Goal: Navigation & Orientation: Find specific page/section

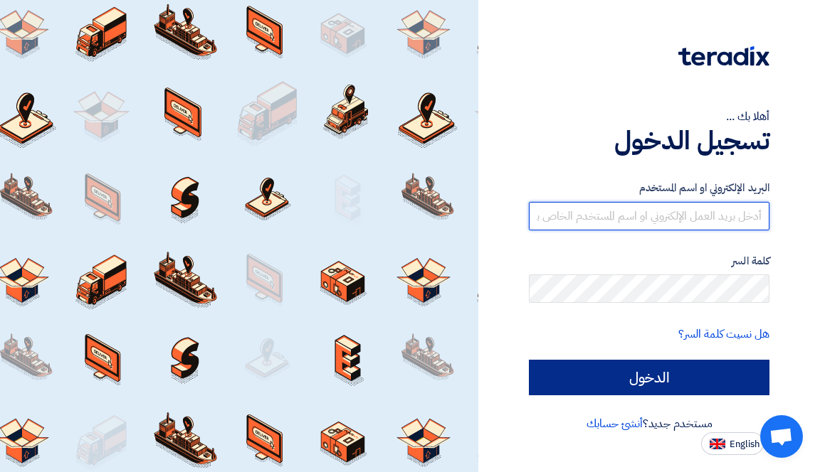
type input "[EMAIL_ADDRESS][DOMAIN_NAME]"
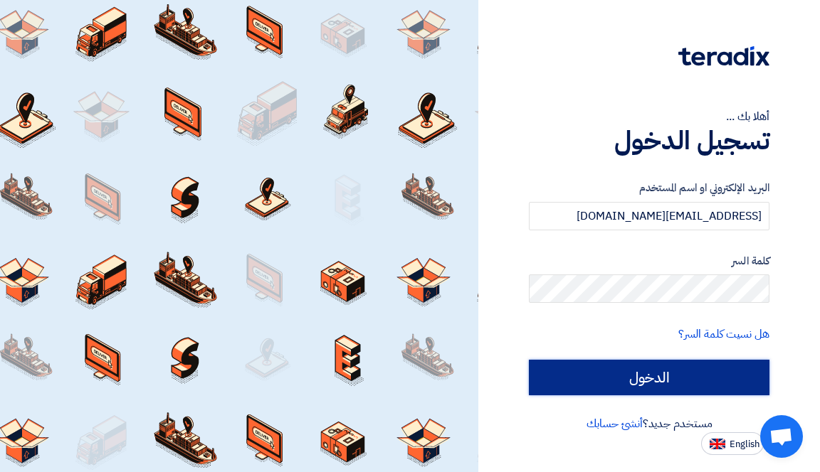
click at [598, 380] on input "الدخول" at bounding box center [649, 378] width 240 height 36
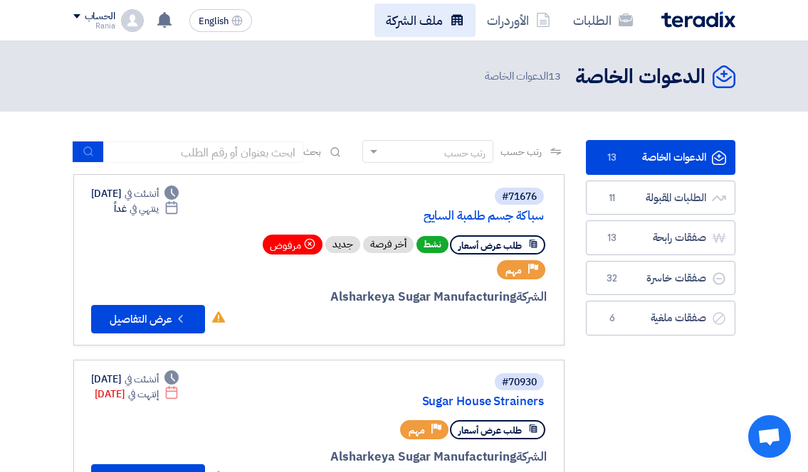
click at [408, 26] on link "ملف الشركة" at bounding box center [424, 20] width 101 height 33
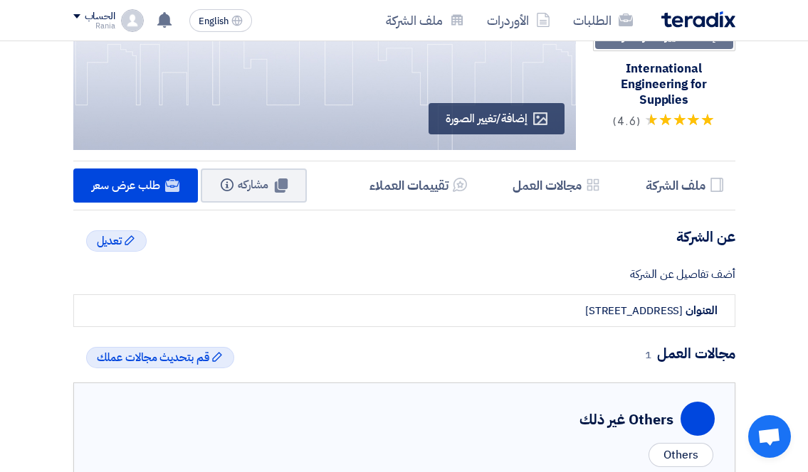
scroll to position [142, 0]
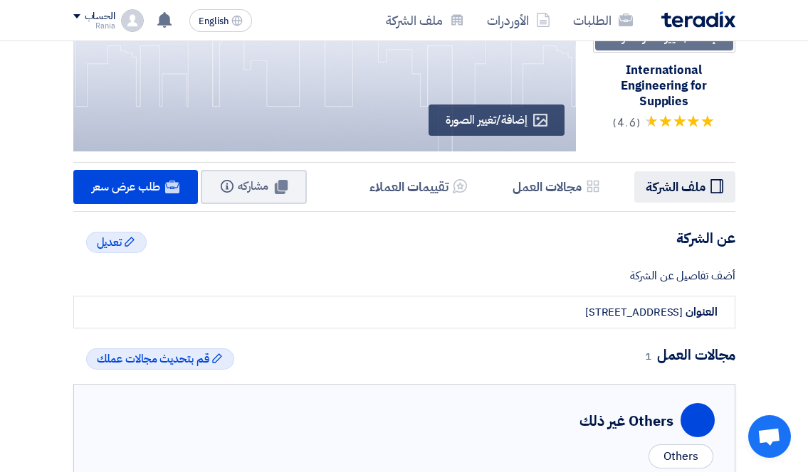
click at [665, 185] on h5 "ملف الشركة" at bounding box center [675, 187] width 60 height 16
click at [671, 189] on h5 "ملف الشركة" at bounding box center [675, 187] width 60 height 16
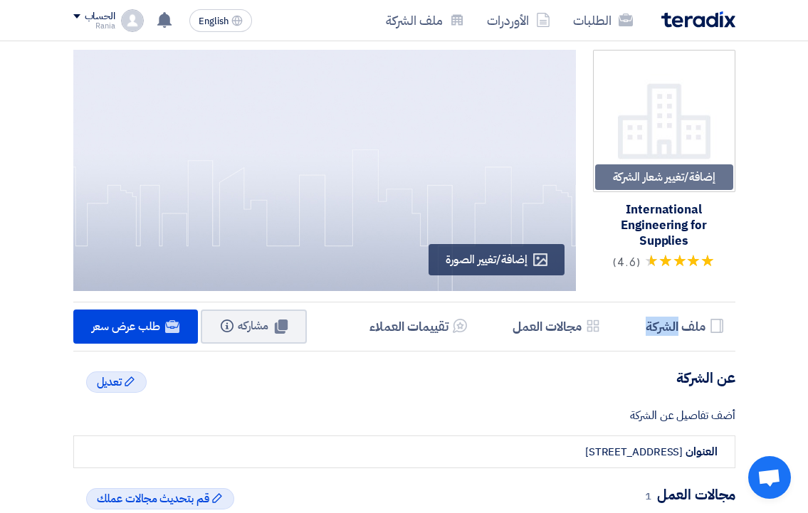
scroll to position [0, 0]
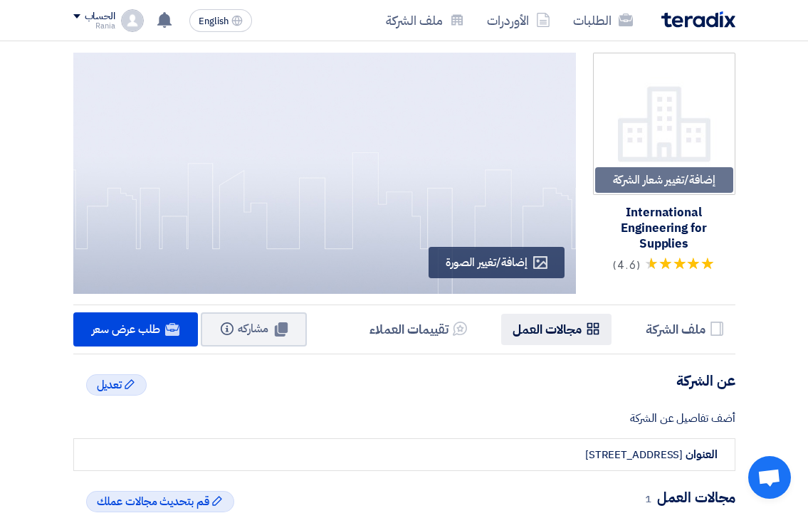
click at [551, 324] on h5 "مجالات العمل" at bounding box center [546, 329] width 69 height 16
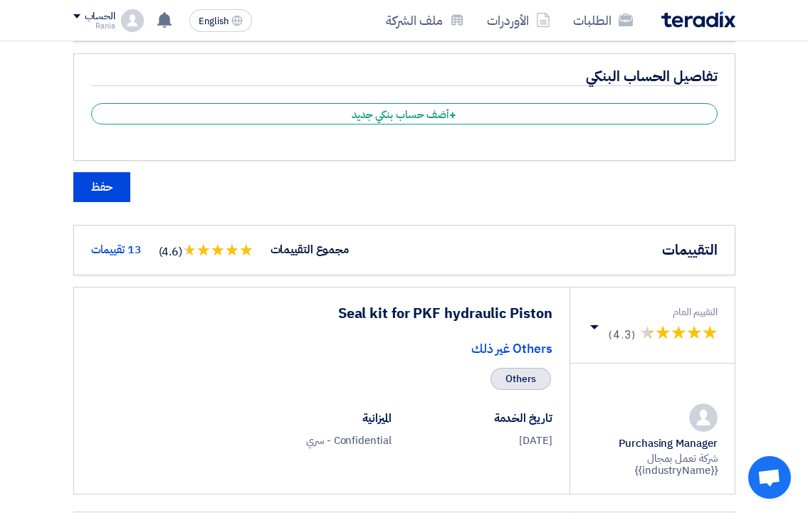
scroll to position [936, 0]
